Goal: Task Accomplishment & Management: Complete application form

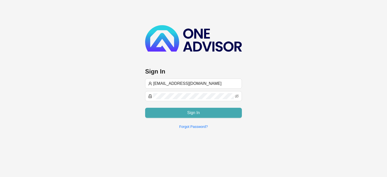
type input "[EMAIL_ADDRESS][DOMAIN_NAME]"
click at [184, 115] on button "Sign In" at bounding box center [193, 113] width 97 height 10
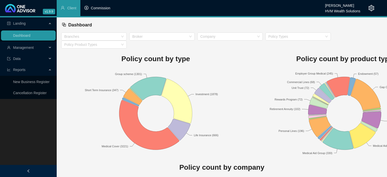
click at [97, 10] on span "Commission" at bounding box center [100, 8] width 19 height 4
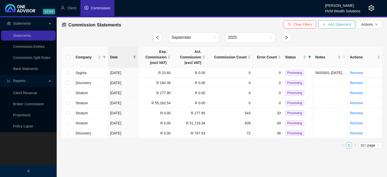
click at [337, 24] on span "Add Statement" at bounding box center [339, 25] width 23 height 6
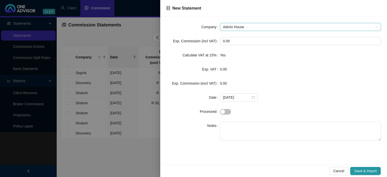
click at [255, 29] on span "Admin House" at bounding box center [300, 27] width 155 height 8
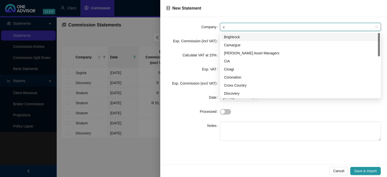
type input "ci"
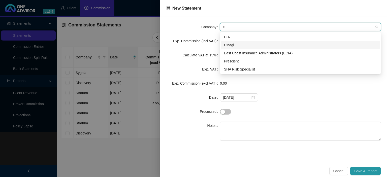
click at [236, 45] on div "Cinagi" at bounding box center [300, 45] width 153 height 6
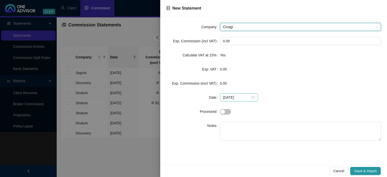
click at [249, 97] on div "[DATE]" at bounding box center [239, 98] width 32 height 6
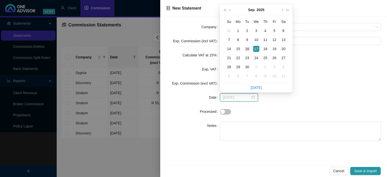
type input "[DATE]"
click at [245, 50] on div "16" at bounding box center [247, 49] width 6 height 6
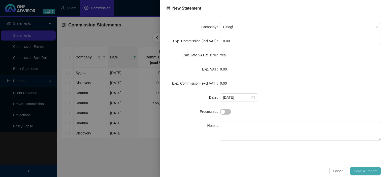
click at [361, 169] on span "Save & Import" at bounding box center [365, 171] width 22 height 6
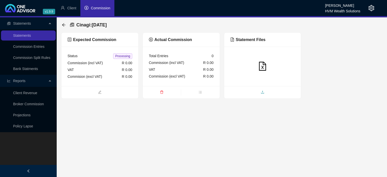
click at [251, 93] on span "upload" at bounding box center [262, 93] width 77 height 6
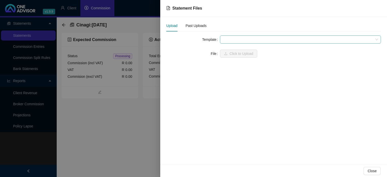
click at [228, 40] on span at bounding box center [300, 40] width 155 height 8
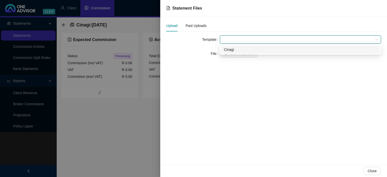
click at [229, 54] on div "Cinagi" at bounding box center [300, 50] width 159 height 8
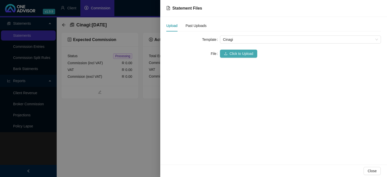
click at [228, 53] on button "Click to Upload" at bounding box center [238, 54] width 37 height 8
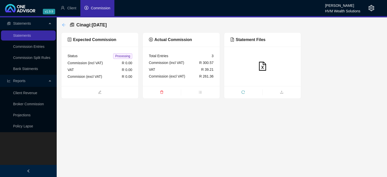
click at [63, 24] on icon "arrow-left" at bounding box center [63, 24] width 3 height 3
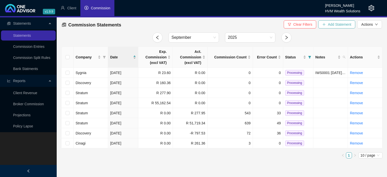
click at [330, 25] on span "Add Statement" at bounding box center [339, 25] width 23 height 6
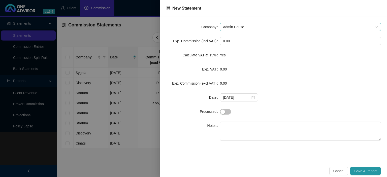
click at [245, 24] on span "Admin House" at bounding box center [300, 27] width 155 height 8
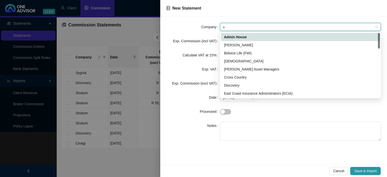
type input "sa"
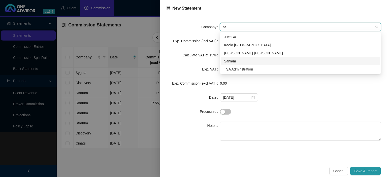
click at [238, 62] on div "Sanlam" at bounding box center [300, 61] width 153 height 6
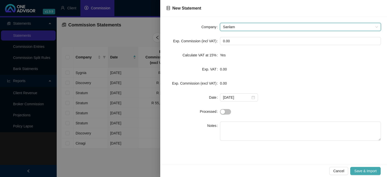
click at [357, 171] on span "Save & Import" at bounding box center [365, 171] width 22 height 6
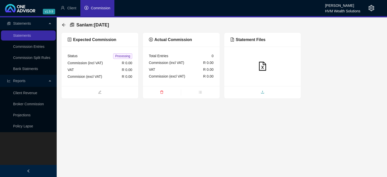
click at [252, 90] on span "upload" at bounding box center [262, 93] width 77 height 6
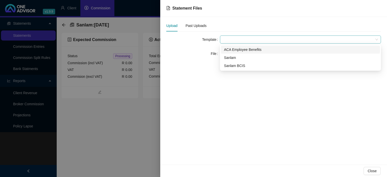
click at [239, 40] on span at bounding box center [300, 40] width 155 height 8
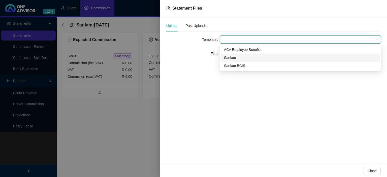
click at [238, 58] on div "Sanlam" at bounding box center [300, 58] width 153 height 6
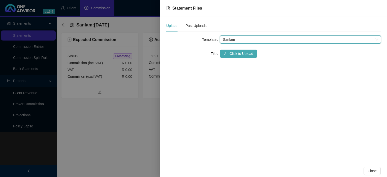
click at [235, 57] on button "Click to Upload" at bounding box center [238, 54] width 37 height 8
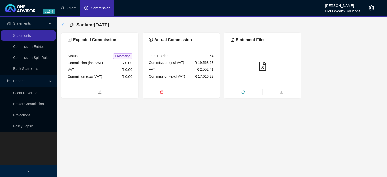
click at [64, 24] on icon "arrow-left" at bounding box center [64, 25] width 4 height 4
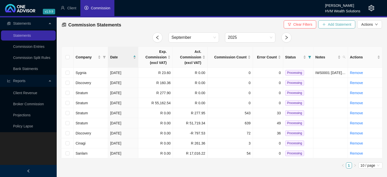
click at [329, 27] on span "Add Statement" at bounding box center [339, 25] width 23 height 6
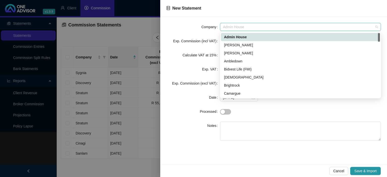
click at [251, 29] on span "Admin House" at bounding box center [300, 27] width 155 height 8
type input "hv"
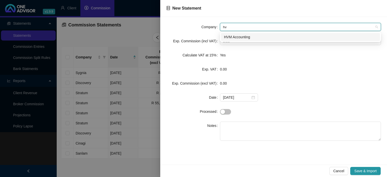
click at [234, 39] on div "HVM Accounting" at bounding box center [300, 37] width 153 height 6
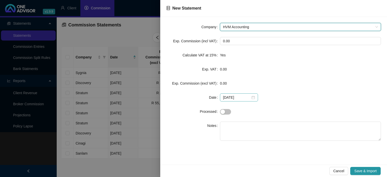
click at [251, 97] on div "[DATE]" at bounding box center [239, 98] width 32 height 6
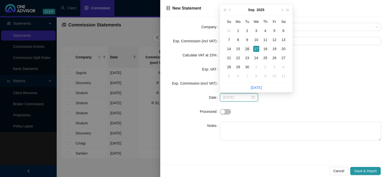
type input "[DATE]"
click at [247, 48] on div "16" at bounding box center [247, 49] width 6 height 6
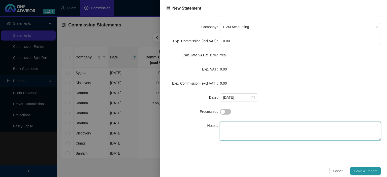
click at [241, 128] on textarea at bounding box center [300, 131] width 161 height 19
paste textarea "TOPLINE BROKER FEES"
type textarea "TOPLINE BROKER FEES"
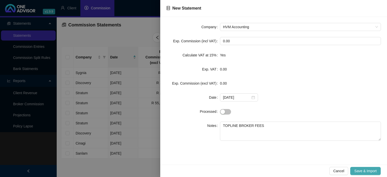
click at [371, 169] on span "Save & Import" at bounding box center [365, 171] width 22 height 6
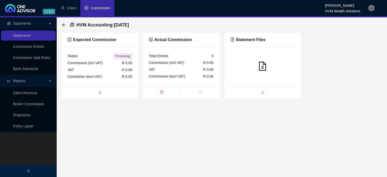
click at [246, 90] on span "upload" at bounding box center [262, 93] width 77 height 6
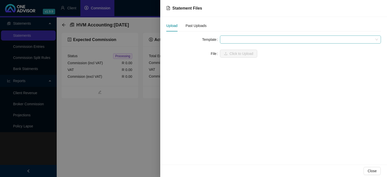
click at [226, 39] on span at bounding box center [300, 40] width 155 height 8
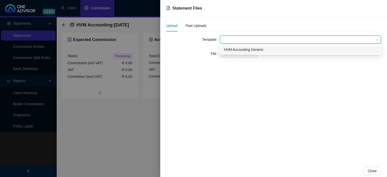
click at [230, 51] on div "HVM Accounting Generic" at bounding box center [300, 50] width 153 height 6
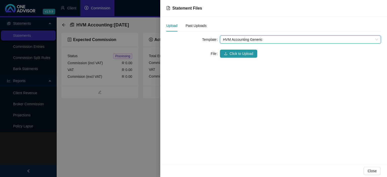
click at [230, 51] on button "Click to Upload" at bounding box center [238, 54] width 37 height 8
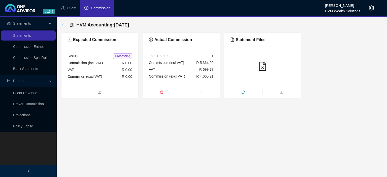
click at [64, 25] on icon "arrow-left" at bounding box center [64, 25] width 4 height 4
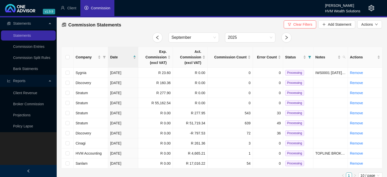
click at [372, 8] on icon "setting" at bounding box center [371, 8] width 6 height 6
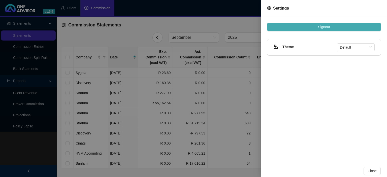
click at [328, 28] on span "Signout" at bounding box center [324, 27] width 12 height 6
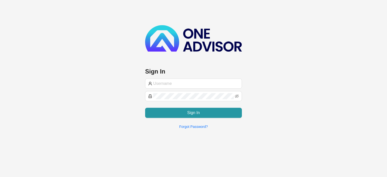
type input "[EMAIL_ADDRESS][DOMAIN_NAME]"
